Goal: Communication & Community: Answer question/provide support

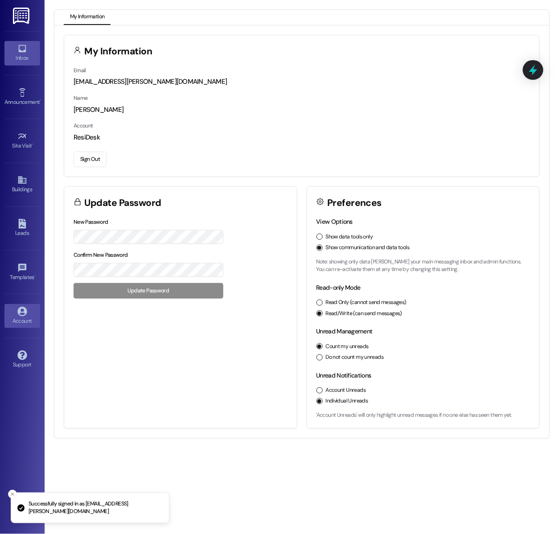
click at [29, 60] on div "Inbox" at bounding box center [22, 58] width 45 height 9
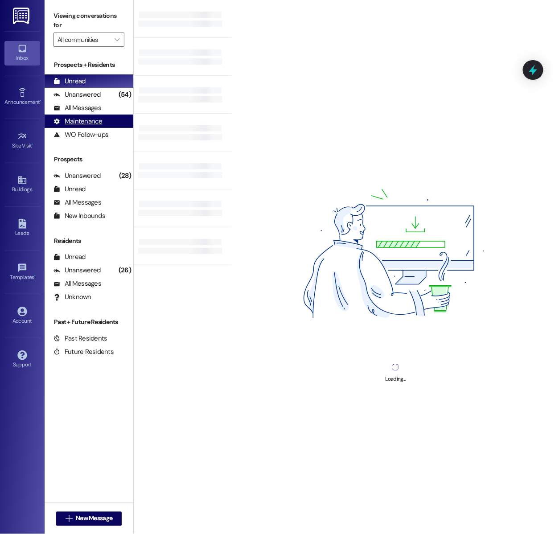
click at [112, 116] on div "Maintenance (undefined)" at bounding box center [89, 121] width 89 height 13
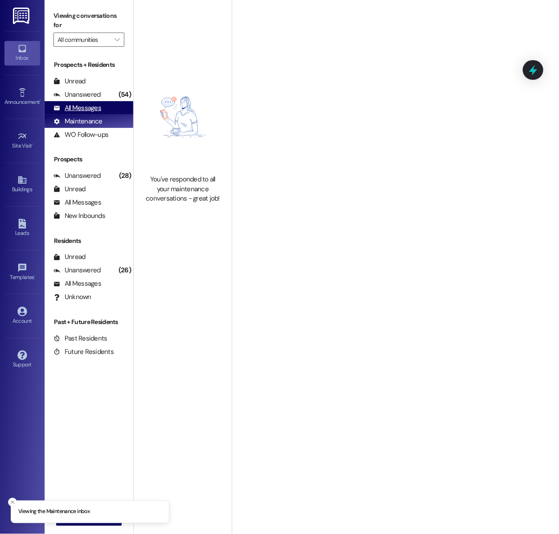
click at [110, 107] on div "All Messages (undefined)" at bounding box center [89, 107] width 89 height 13
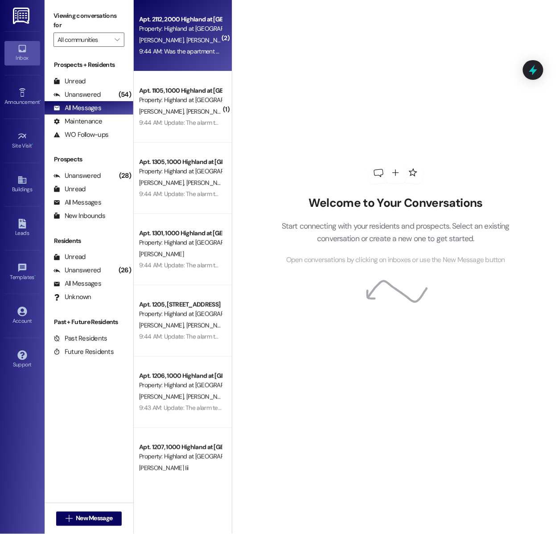
click at [158, 56] on div "9:44 AM: Was the apartment Able to get cleaned this weekend? 9:44 AM: Was the a…" at bounding box center [180, 51] width 84 height 11
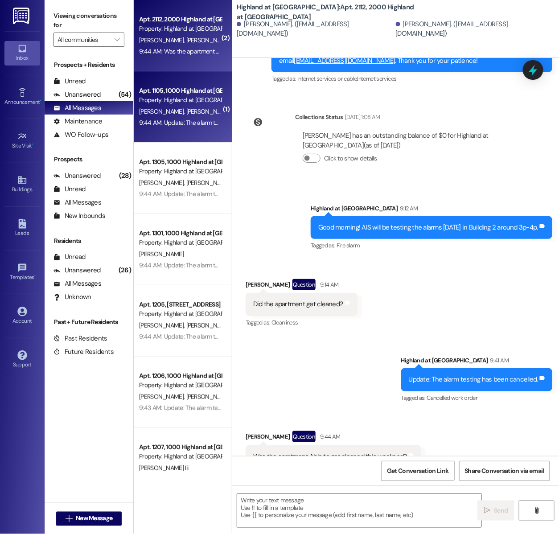
scroll to position [3512, 0]
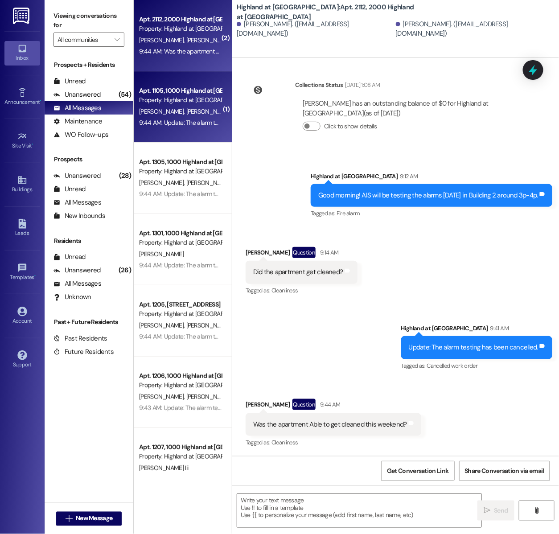
click at [184, 106] on div "[PERSON_NAME] [PERSON_NAME]" at bounding box center [180, 111] width 84 height 11
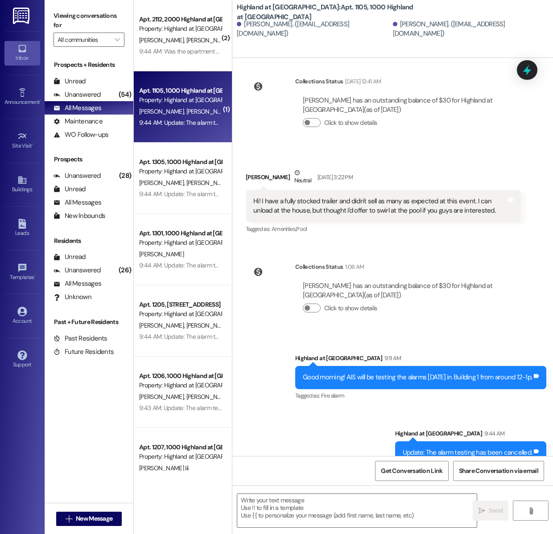
scroll to position [3710, 0]
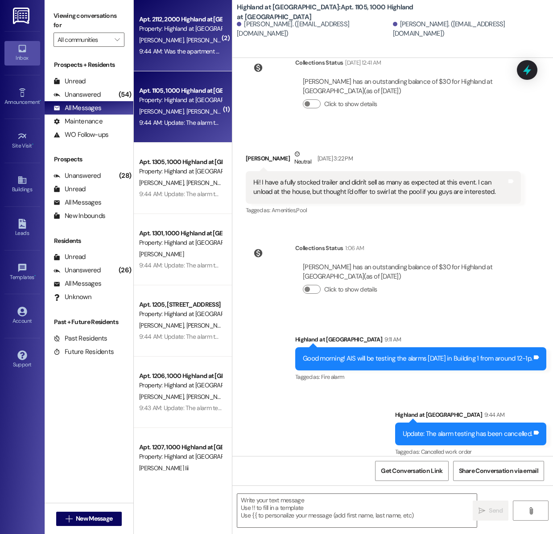
click at [147, 24] on div "Property: Highland at [GEOGRAPHIC_DATA]" at bounding box center [180, 28] width 82 height 9
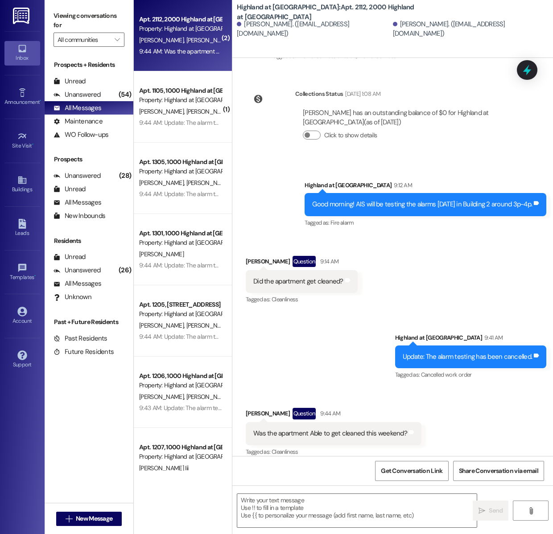
scroll to position [3470, 0]
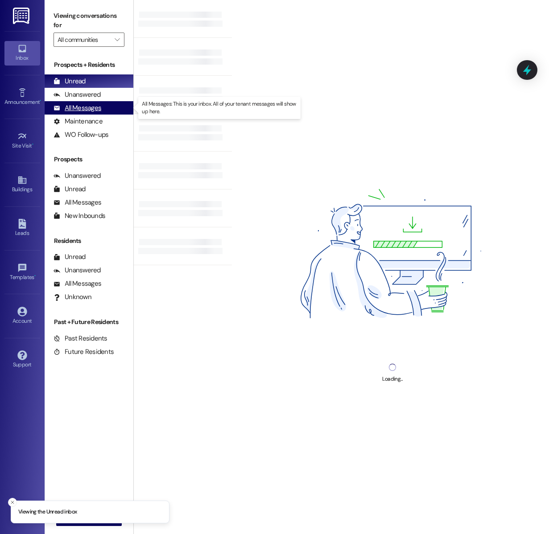
click at [101, 108] on div "All Messages (undefined)" at bounding box center [89, 107] width 89 height 13
